Goal: Task Accomplishment & Management: Complete application form

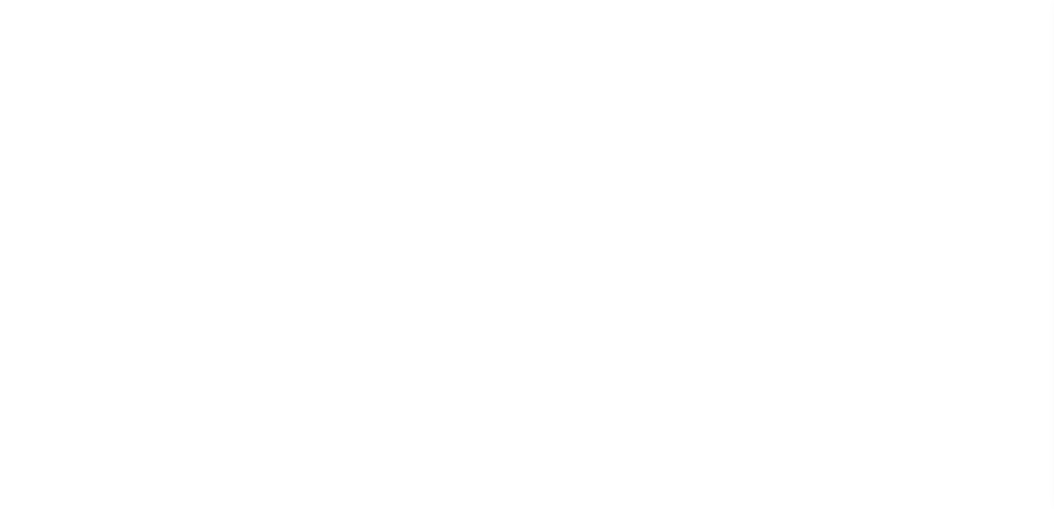
select select "200"
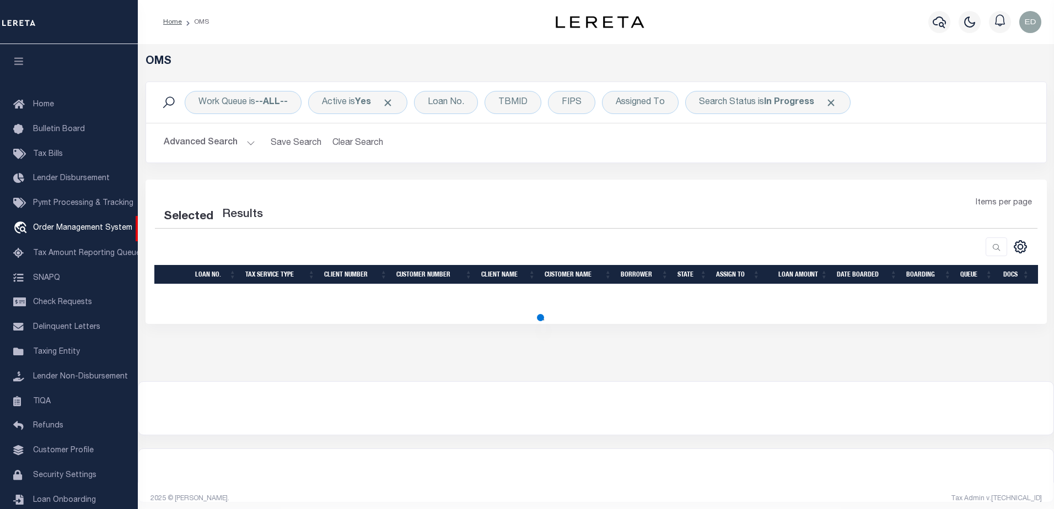
select select "200"
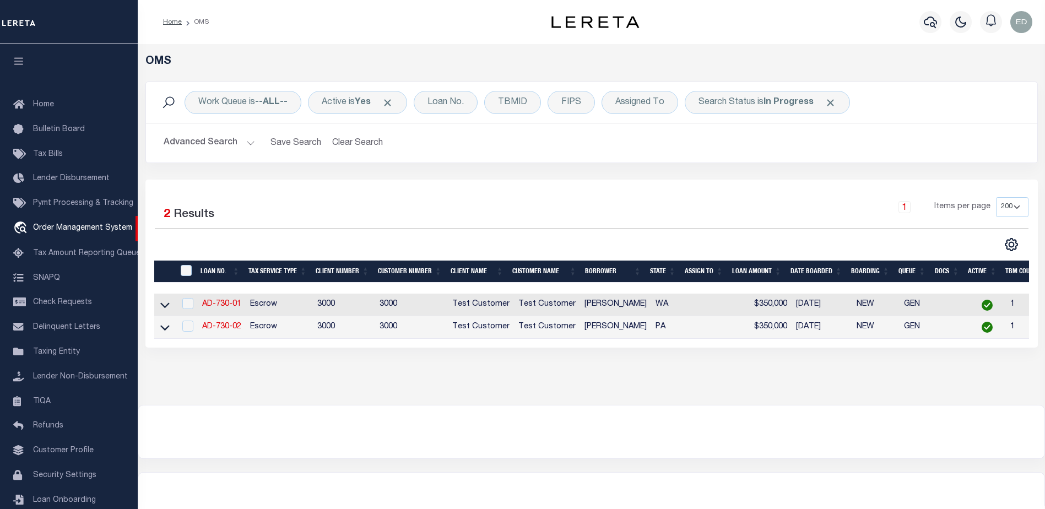
scroll to position [19, 0]
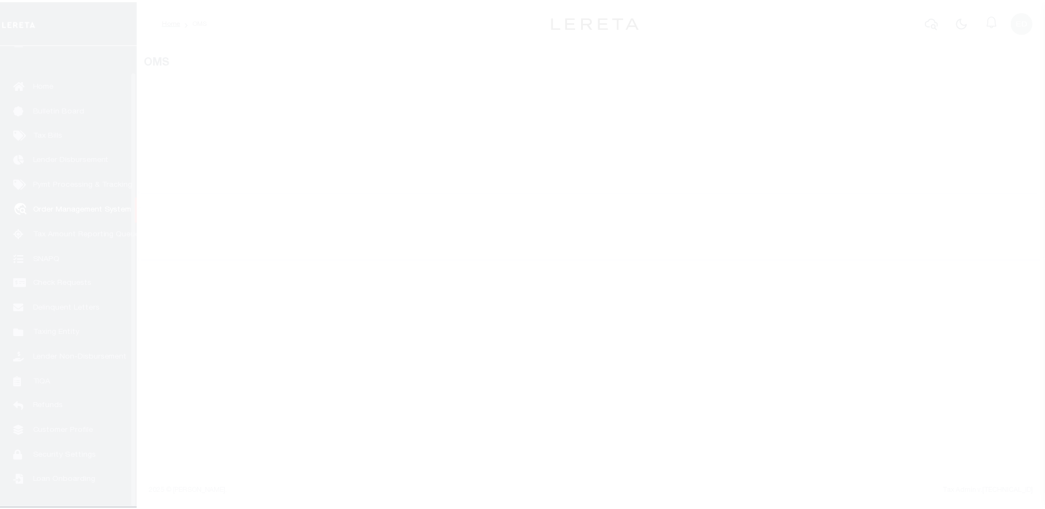
scroll to position [28, 0]
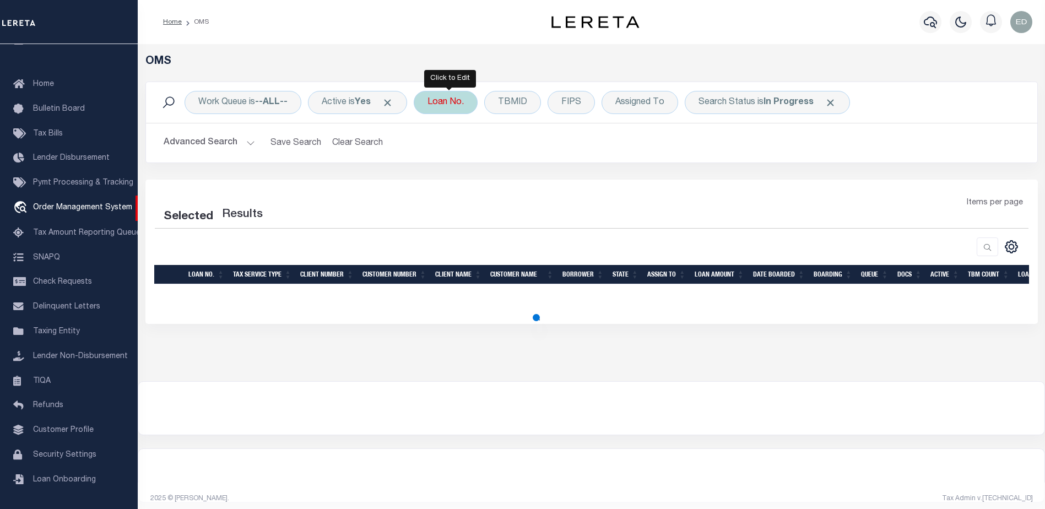
click at [455, 105] on div "Loan No." at bounding box center [446, 102] width 64 height 23
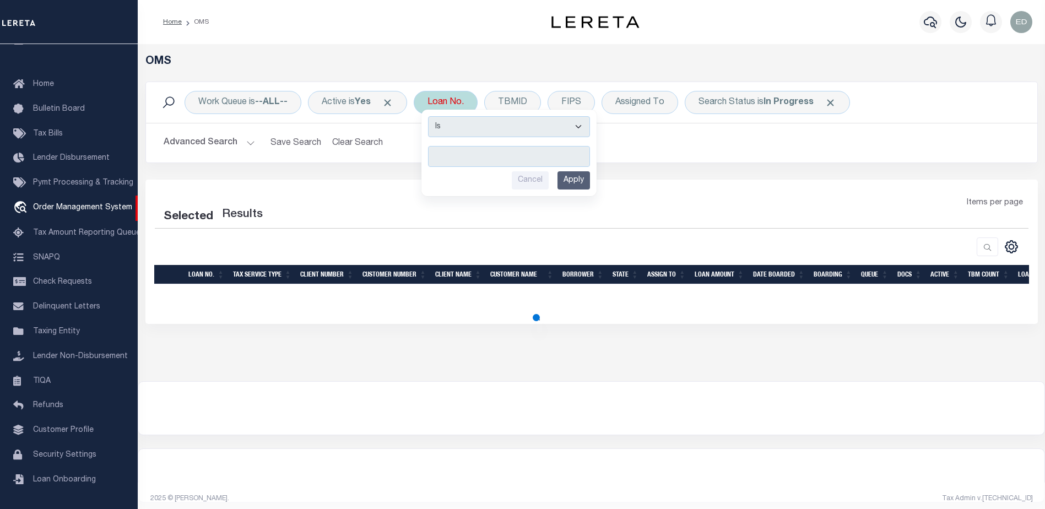
select select "200"
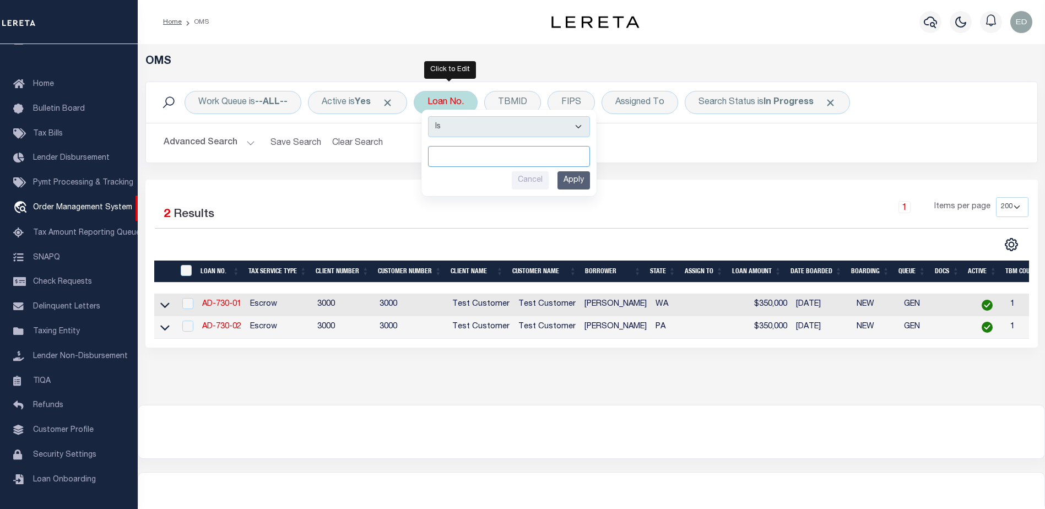
paste input "EG47044-1"
type input "EG47044-1"
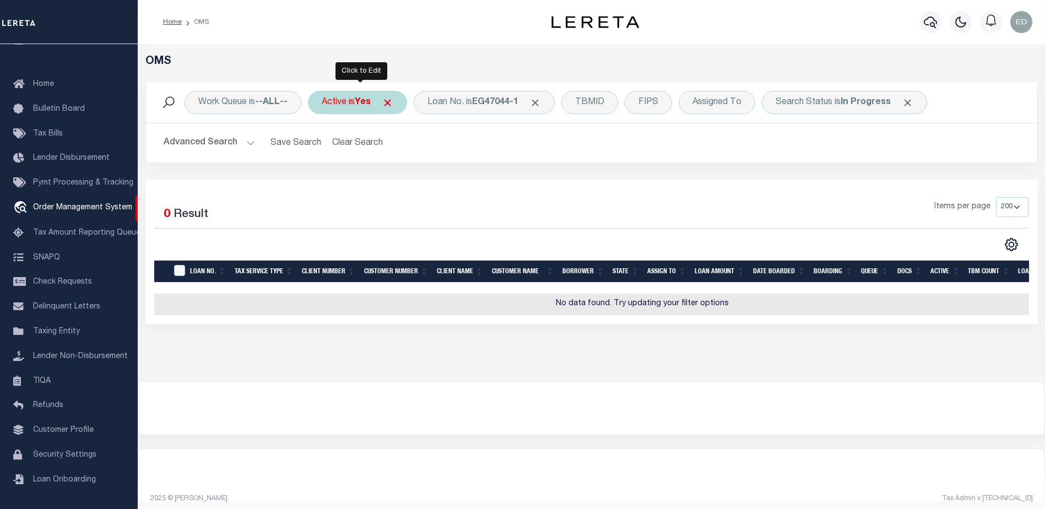
click at [385, 107] on div "Active is Yes" at bounding box center [357, 102] width 99 height 23
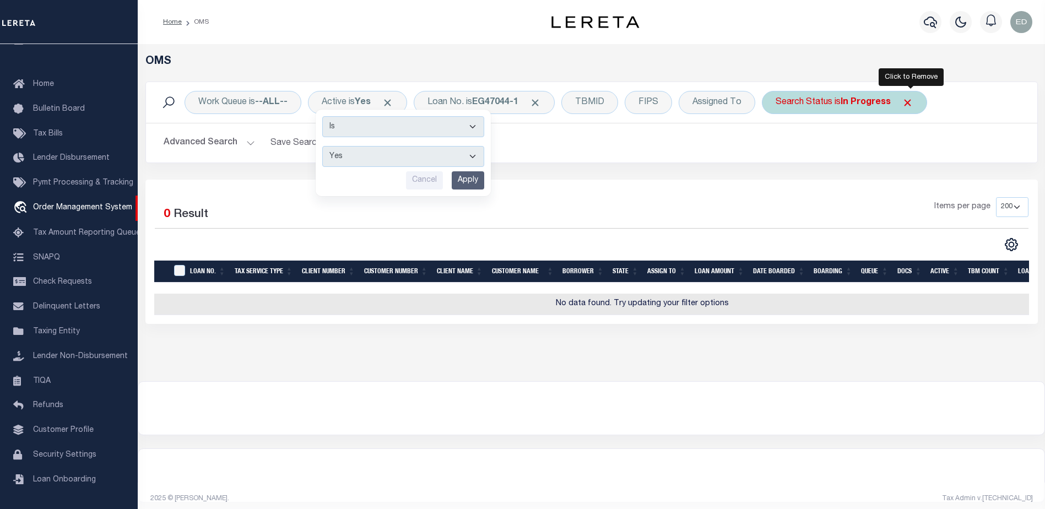
click at [906, 102] on span "Click to Remove" at bounding box center [908, 103] width 12 height 12
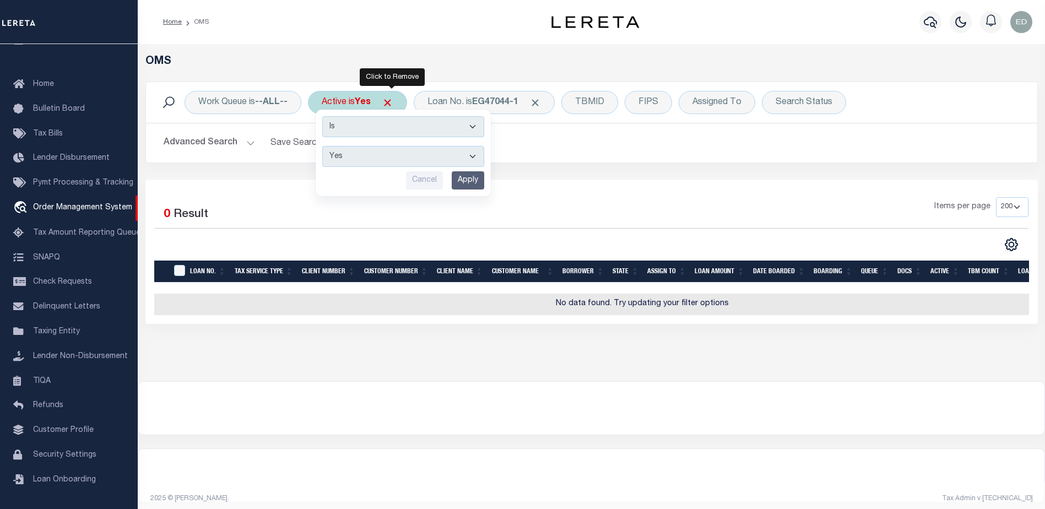
click at [394, 102] on span "Click to Remove" at bounding box center [388, 103] width 12 height 12
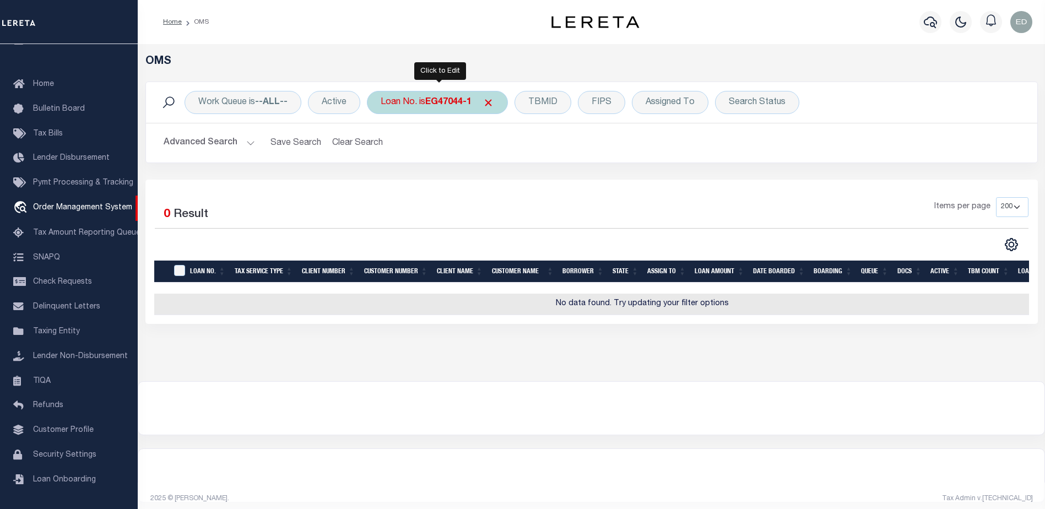
click at [458, 103] on b "EG47044-1" at bounding box center [448, 102] width 46 height 9
click at [493, 99] on span "Click to Remove" at bounding box center [489, 103] width 12 height 12
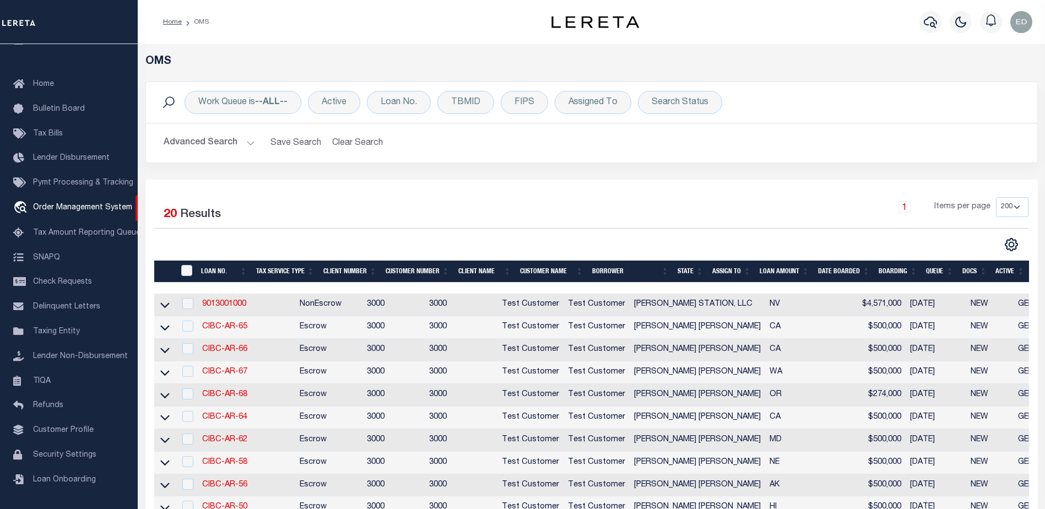
click at [223, 297] on td "9013001000" at bounding box center [247, 305] width 98 height 23
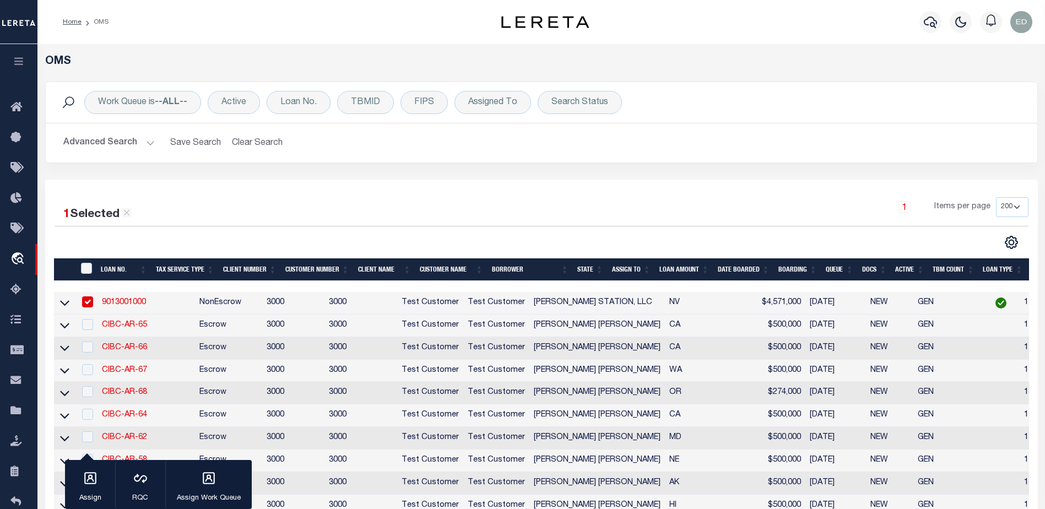
click at [262, 304] on td "3000" at bounding box center [293, 303] width 62 height 23
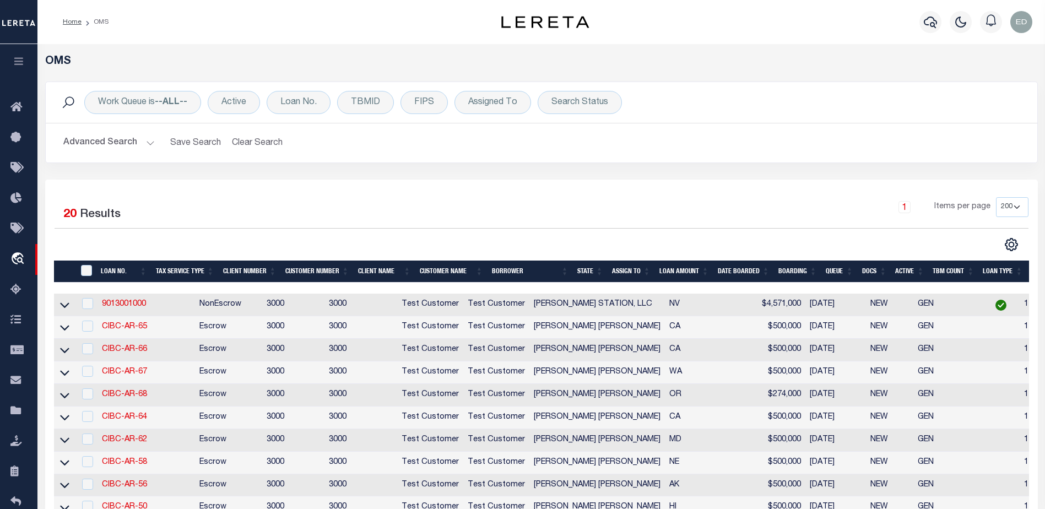
click at [123, 299] on td "9013001000" at bounding box center [147, 305] width 98 height 23
checkbox input "true"
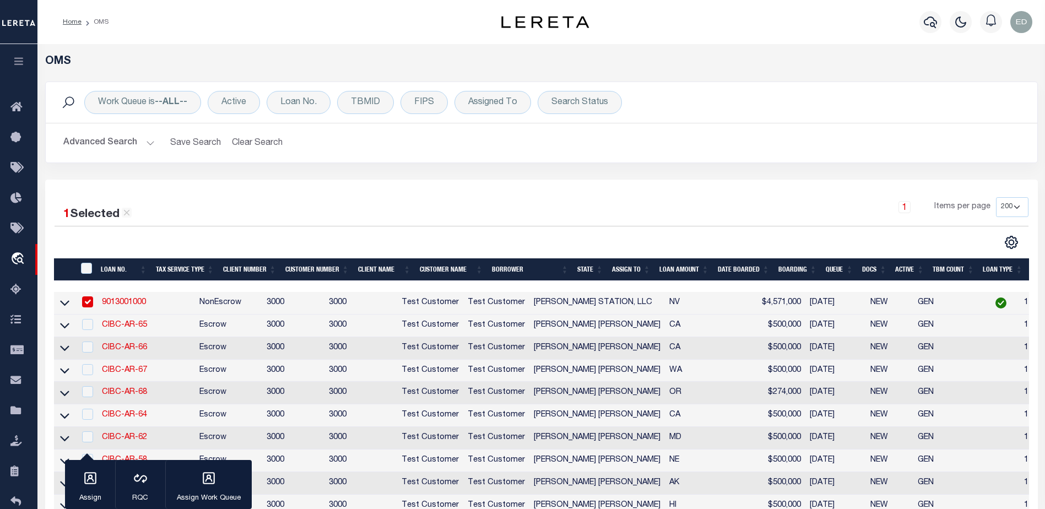
click at [125, 303] on link "9013001000" at bounding box center [124, 303] width 44 height 8
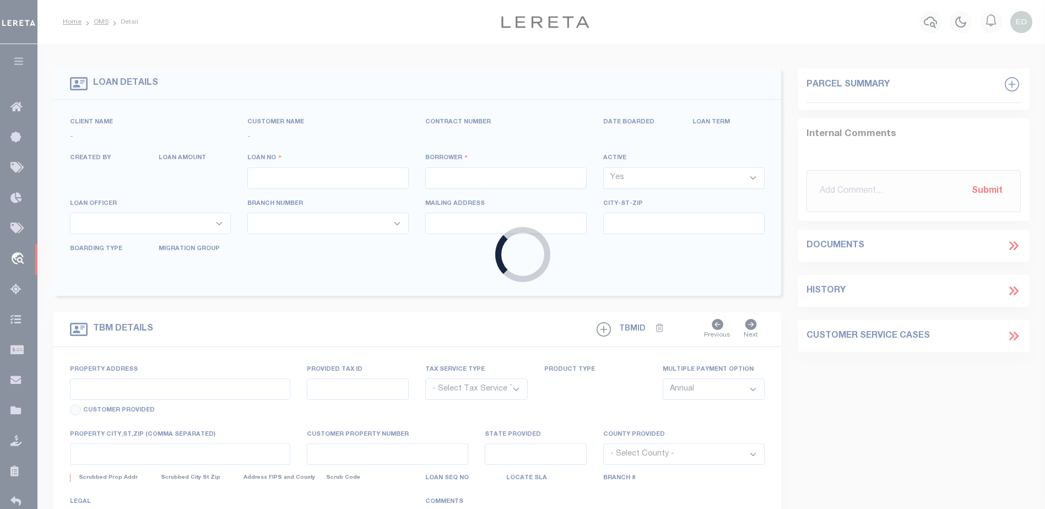
type input "9013001000"
type input "GRIER STATION, LLC"
select select
type input "675 GRIER DR"
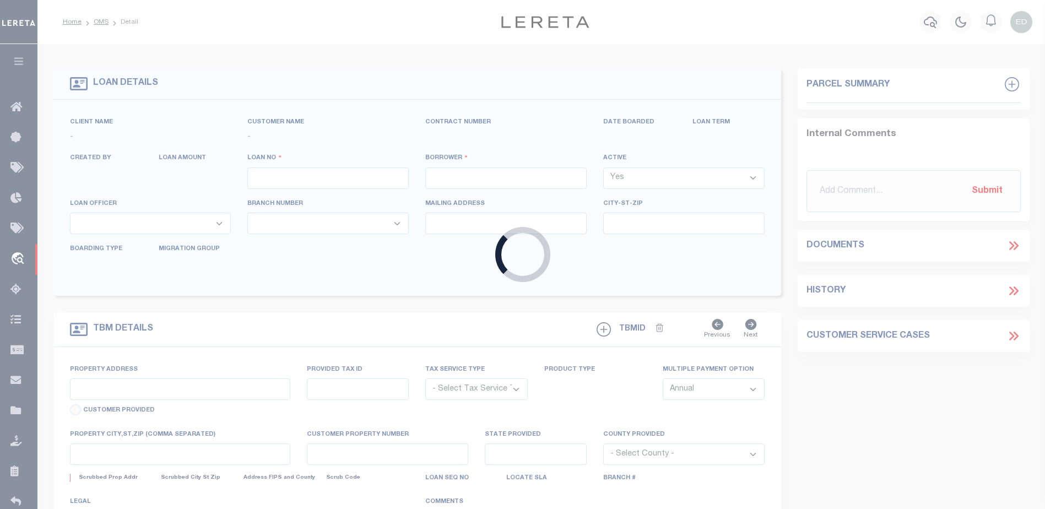
type input "LAS VEGAS NV 89119"
select select
select select "10"
select select
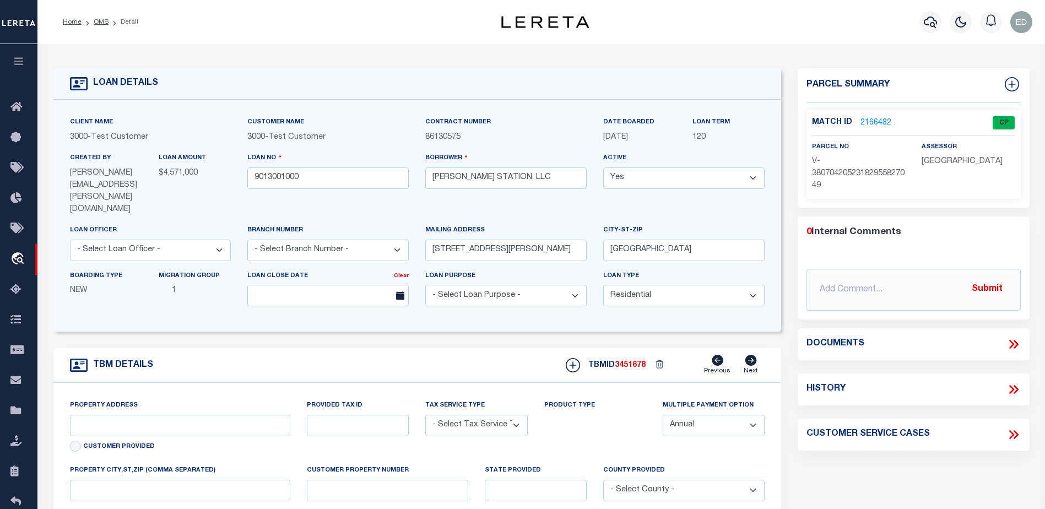
type input "675 GRIER DR"
radio input "true"
select select "NonEscrow"
select select
type input "LAS VEGAS NV 891193738"
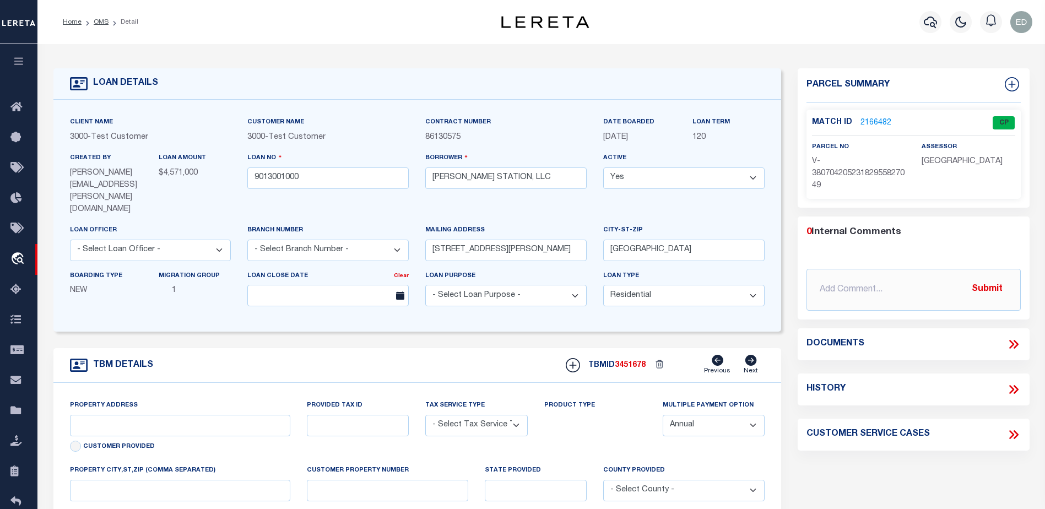
type input "9013001000"
type input "NV"
type textarea "UNVERIFIED CUSTOMER SUPPLIED APN 177-03-110-010(SEE LEGAL IMAGE ON FILE)."
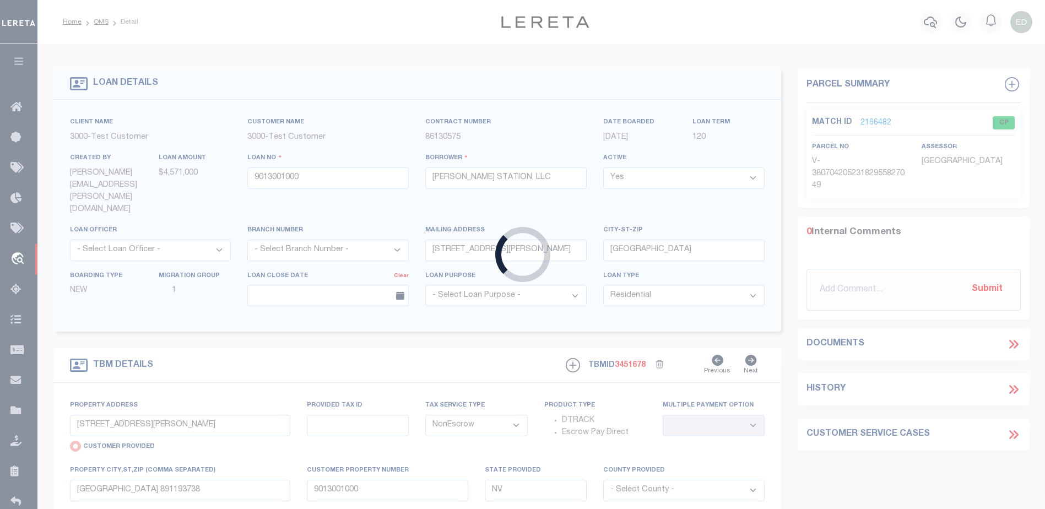
type input "EG47044-1"
type input "Larry Hatta"
select select
type input "822 LITTLE SPOKANE RIVER RD"
type input "NEWPORT WA 99156-8417"
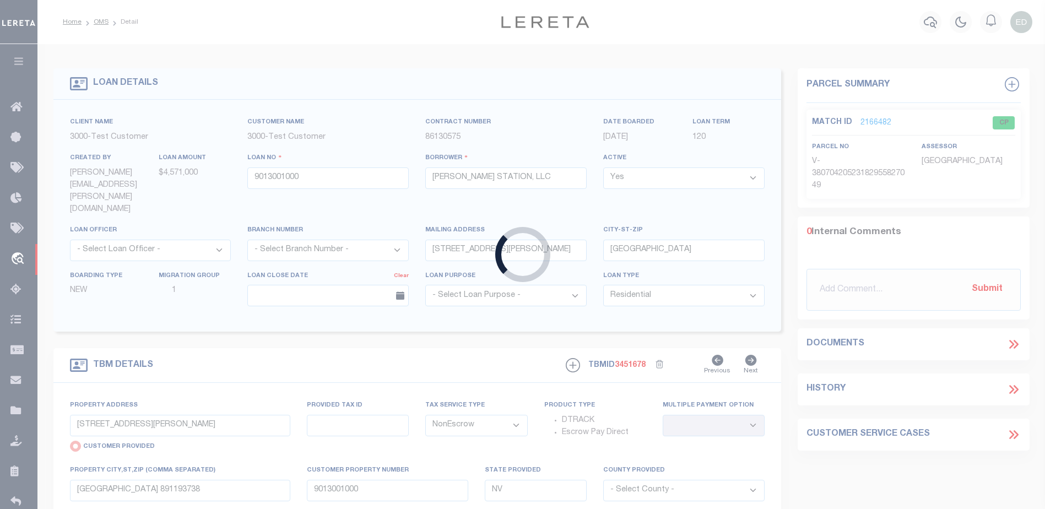
type input "08/05/2025"
type input "12162 TAMERLANE DR"
radio input "false"
select select
type input "GARDEN GROVE CA 92840-3931"
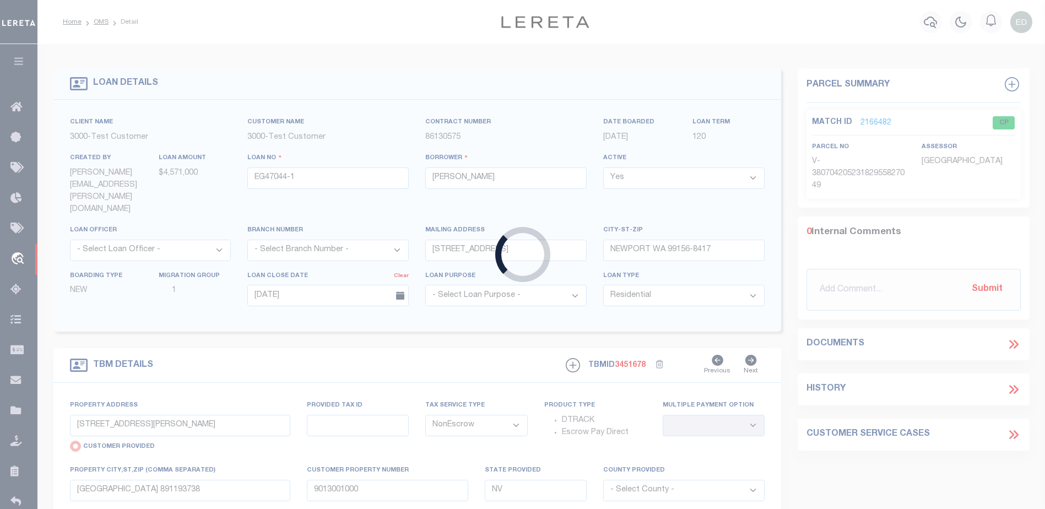
type input "CA"
select select "10902"
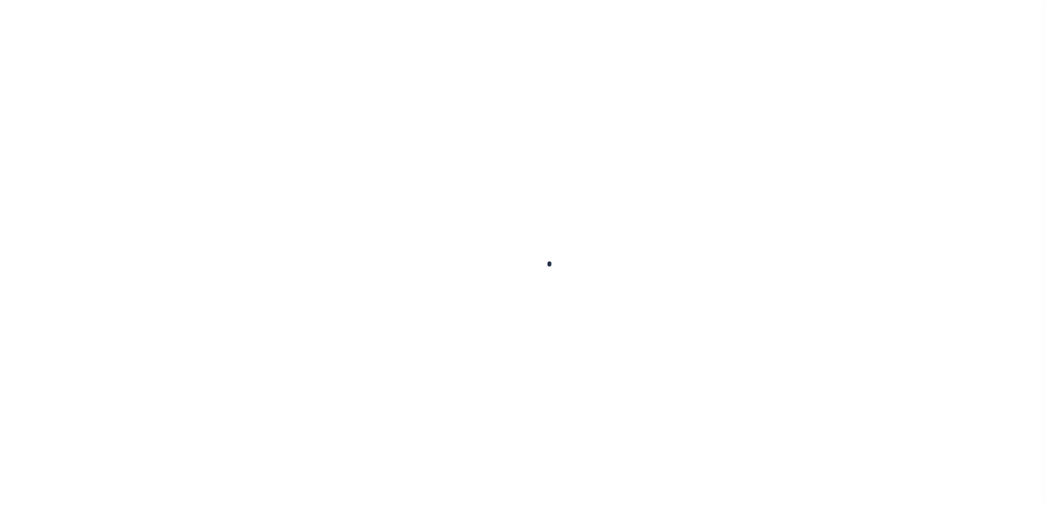
type input "EG47044-1"
type input "Larry Hatta"
select select
type input "822 LITTLE SPOKANE RIVER RD"
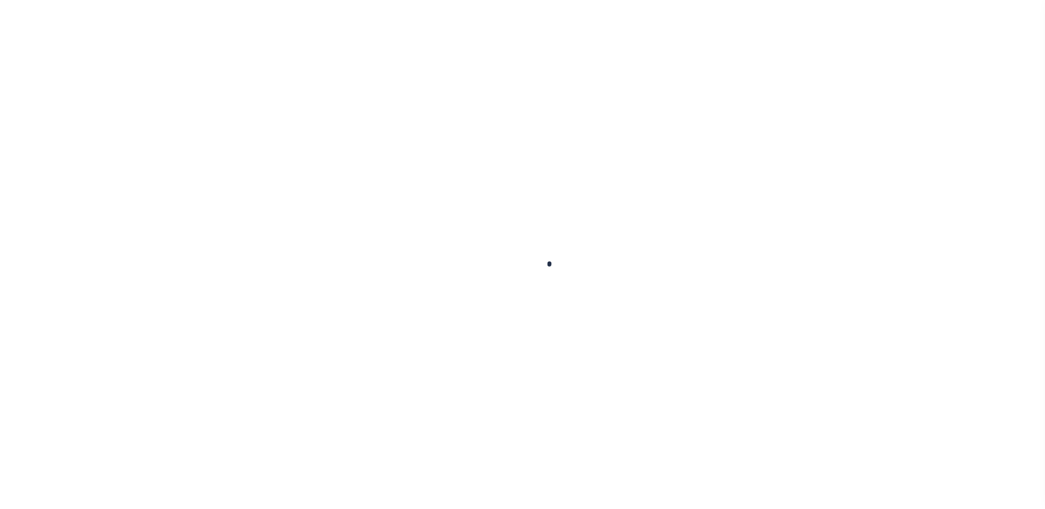
type input "NEWPORT WA 99156-8417"
type input "08/05/2025"
select select "10"
select select "NonEscrow"
select select "10902"
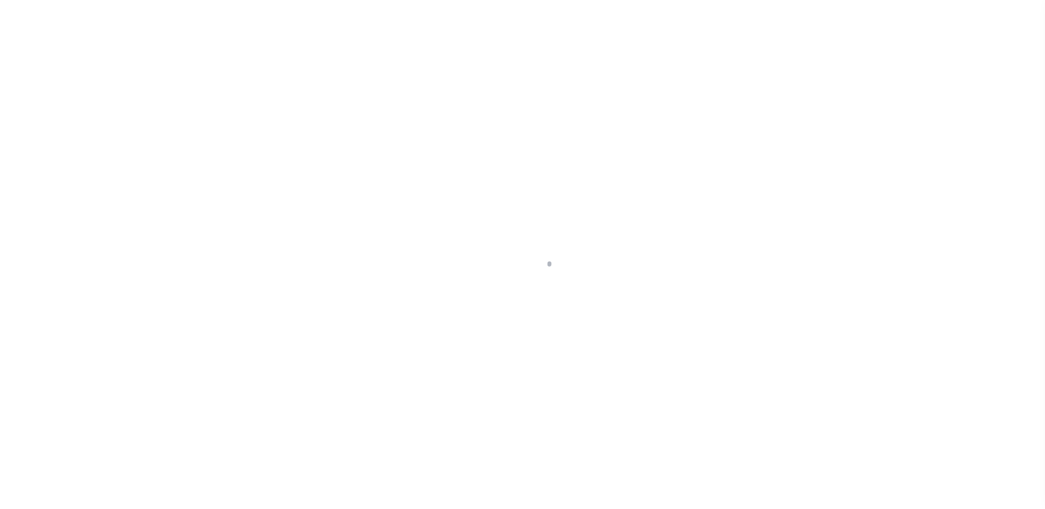
type input "12162 TAMERLANE DR"
select select
type input "GARDEN GROVE CA 92840-3931"
type input "CA"
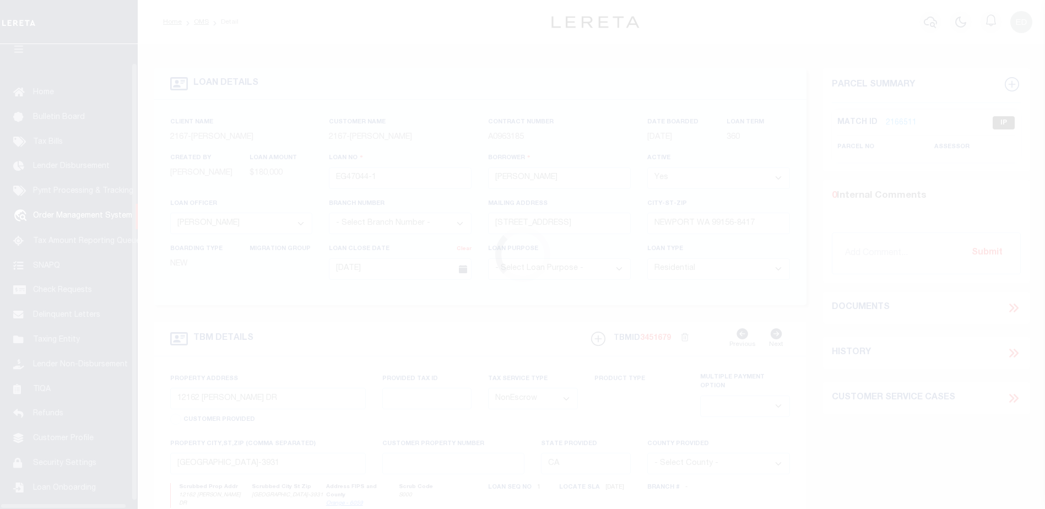
scroll to position [28, 0]
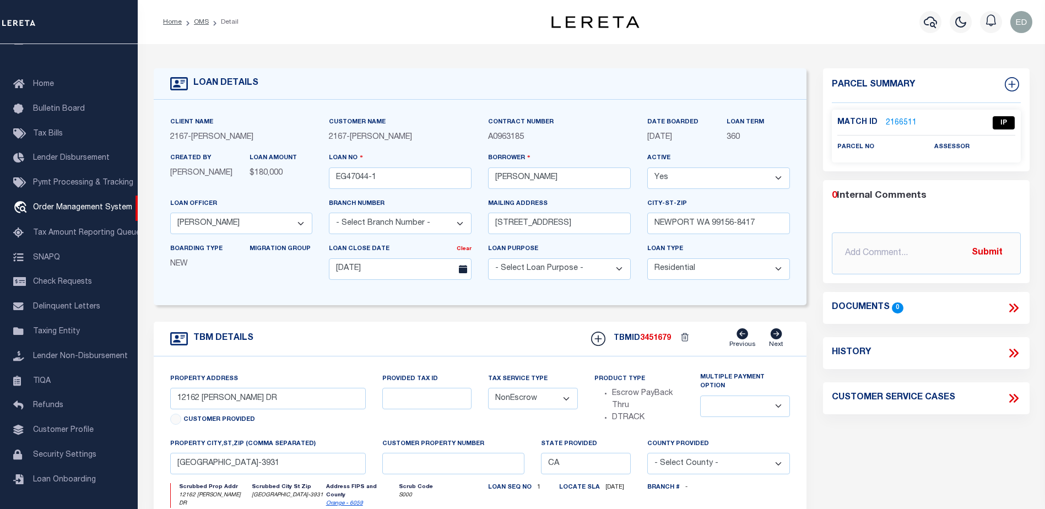
click at [301, 49] on div "LOAN DETAILS Client Name 2167" at bounding box center [592, 378] width 908 height 668
